Goal: Information Seeking & Learning: Learn about a topic

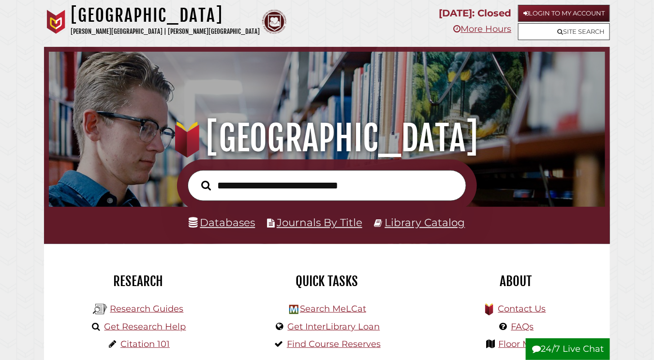
scroll to position [183, 551]
click at [237, 223] on link "Databases" at bounding box center [222, 222] width 66 height 13
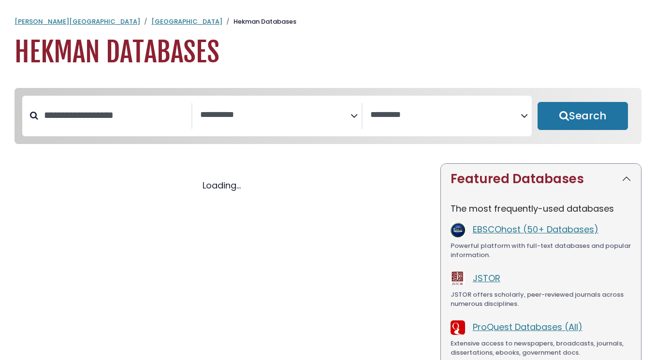
select select "Database Subject Filter"
select select "Database Vendors Filter"
select select "Database Subject Filter"
select select "Database Vendors Filter"
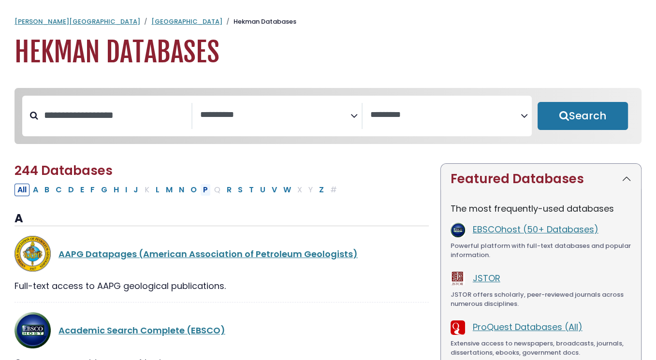
click at [200, 193] on button "P" at bounding box center [205, 190] width 11 height 13
select select "Database Subject Filter"
select select "Database Vendors Filter"
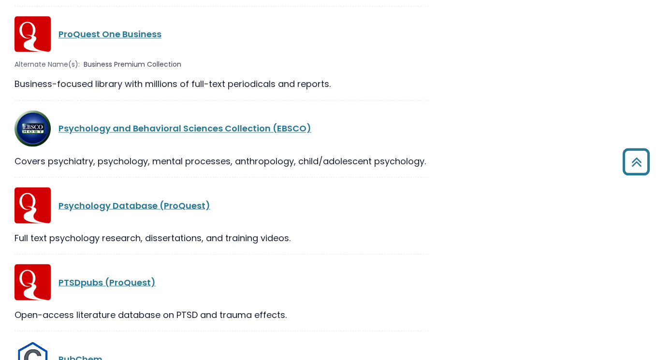
scroll to position [1499, 0]
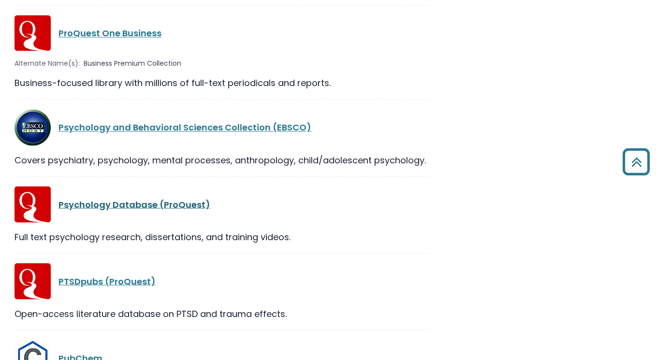
click at [164, 198] on link "Psychology Database (ProQuest)" at bounding box center [135, 204] width 152 height 12
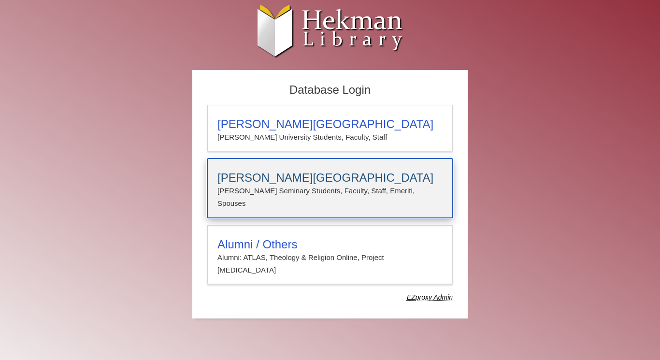
click at [285, 182] on h3 "[PERSON_NAME][GEOGRAPHIC_DATA]" at bounding box center [330, 178] width 225 height 14
